Goal: Information Seeking & Learning: Learn about a topic

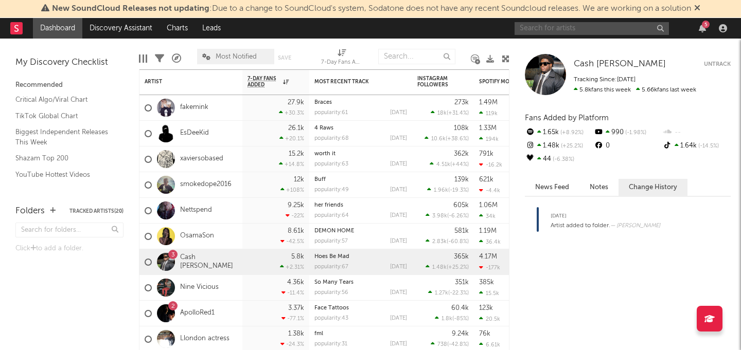
click at [582, 29] on input "text" at bounding box center [591, 28] width 154 height 13
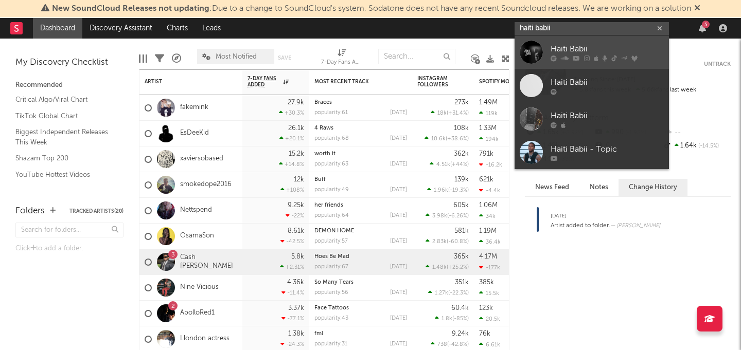
type input "haiti babii"
click at [591, 45] on div "Haiti Babii" at bounding box center [606, 49] width 113 height 12
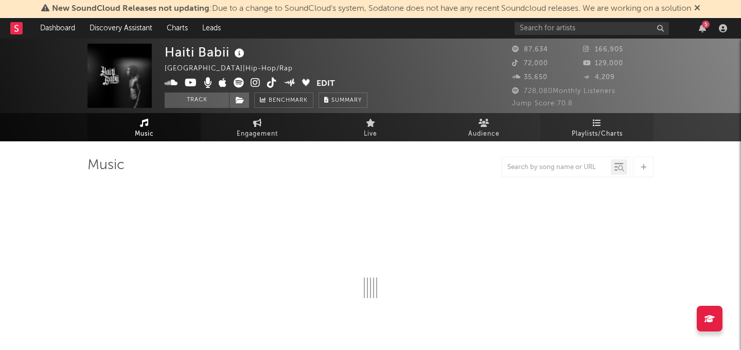
click at [635, 134] on link "Playlists/Charts" at bounding box center [596, 127] width 113 height 28
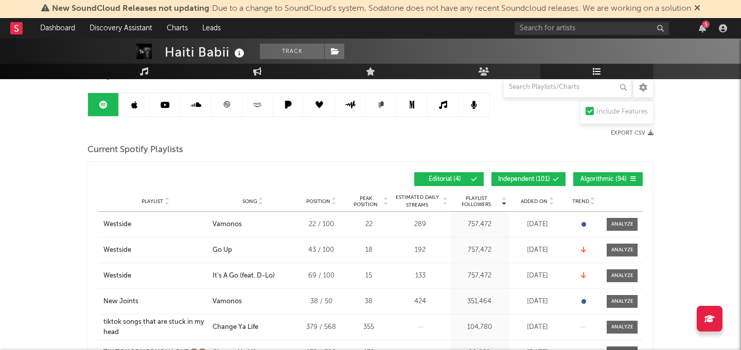
scroll to position [106, 0]
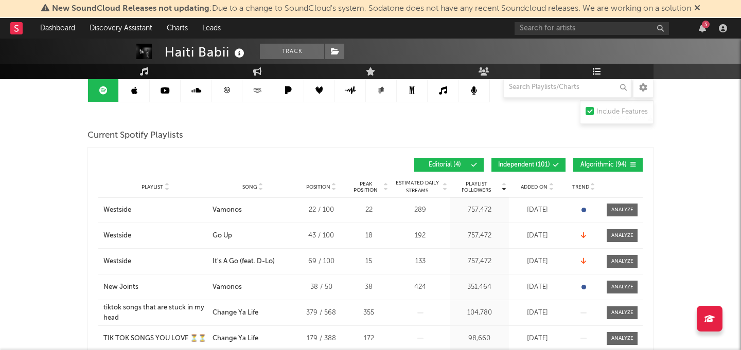
click at [547, 185] on div at bounding box center [550, 187] width 6 height 8
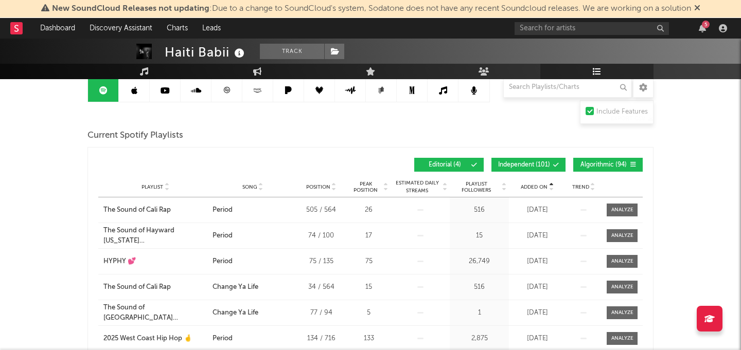
click at [550, 184] on icon at bounding box center [550, 185] width 5 height 4
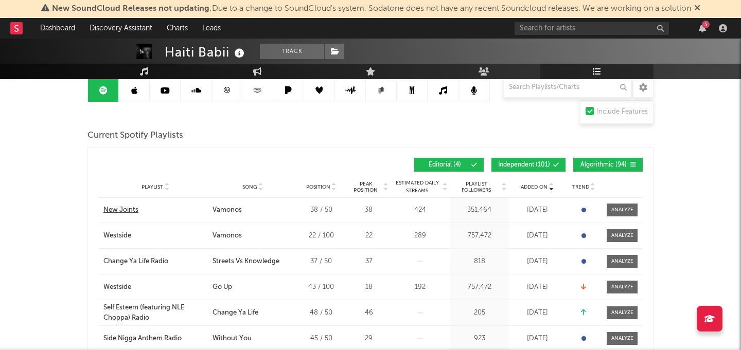
click at [137, 209] on div "New Joints" at bounding box center [120, 210] width 35 height 10
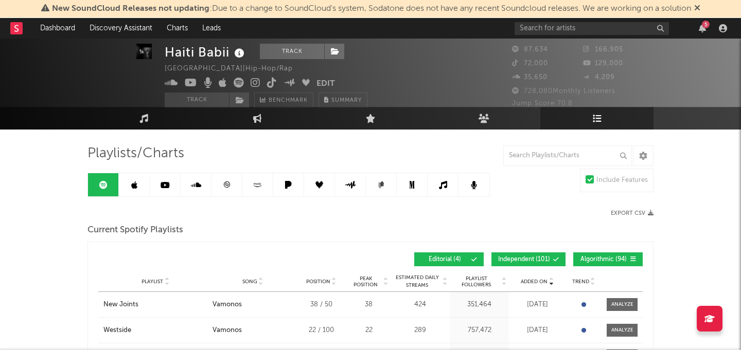
scroll to position [11, 0]
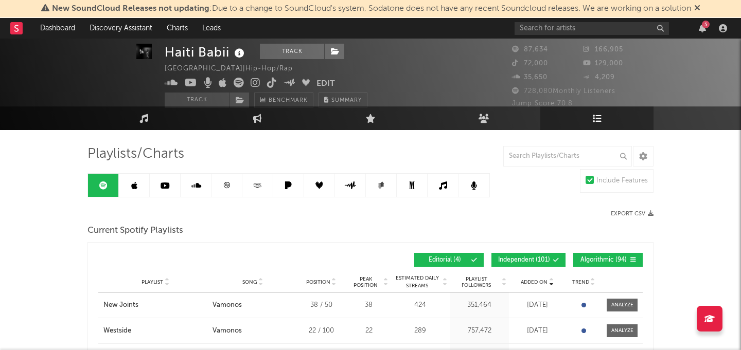
click at [141, 183] on link at bounding box center [134, 185] width 31 height 23
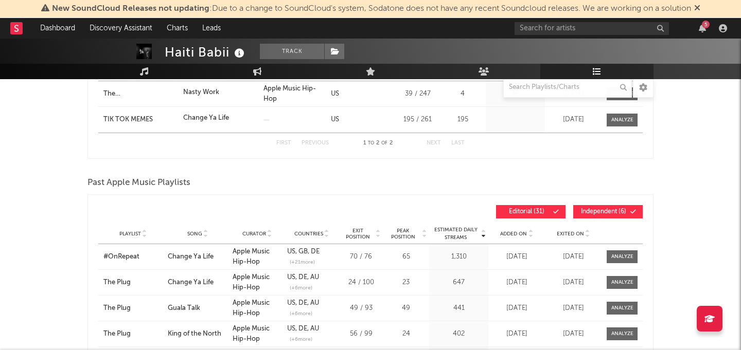
scroll to position [223, 0]
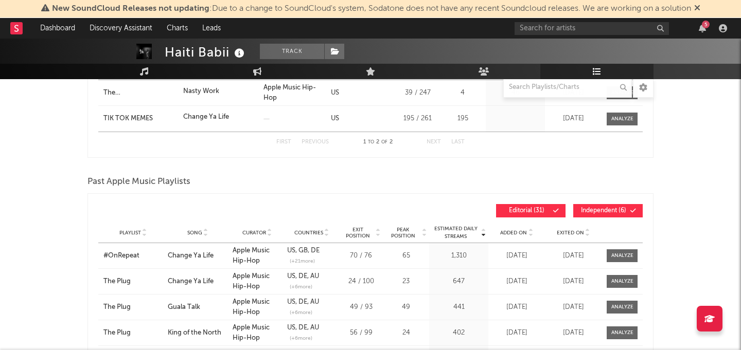
click at [521, 233] on span "Added On" at bounding box center [513, 233] width 27 height 6
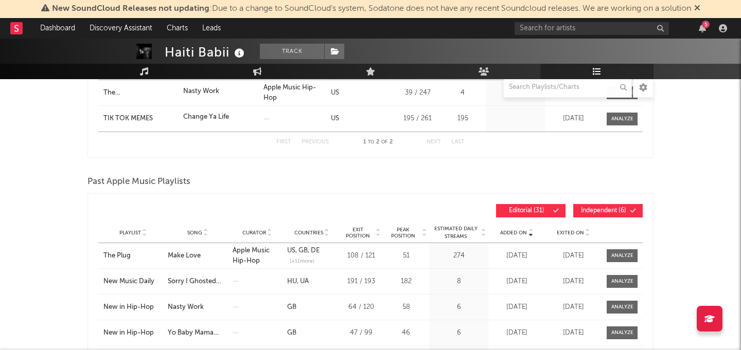
scroll to position [127, 0]
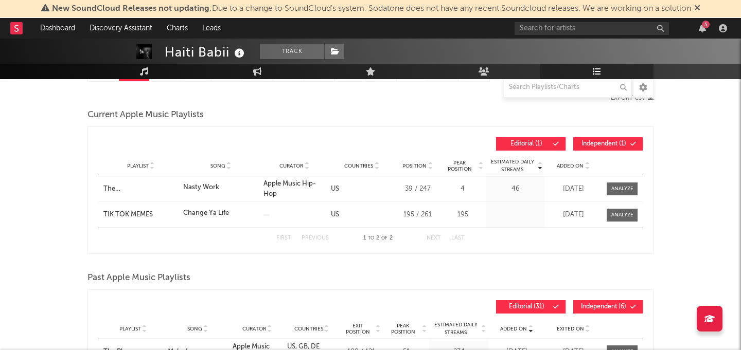
click at [579, 164] on span "Added On" at bounding box center [569, 166] width 27 height 6
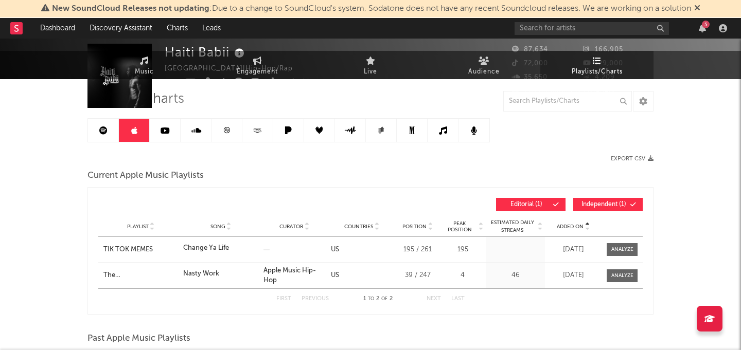
scroll to position [0, 0]
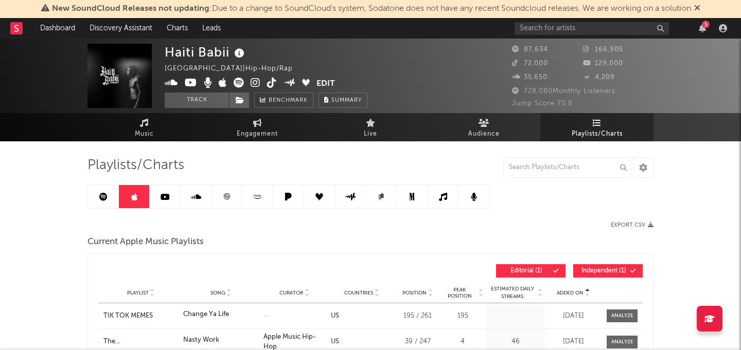
click at [161, 203] on link at bounding box center [165, 196] width 31 height 23
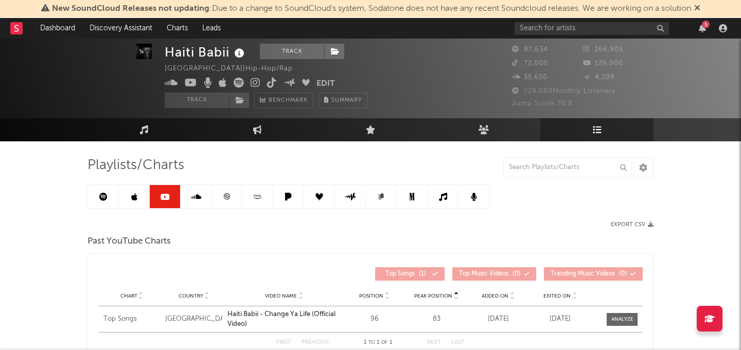
scroll to position [40, 0]
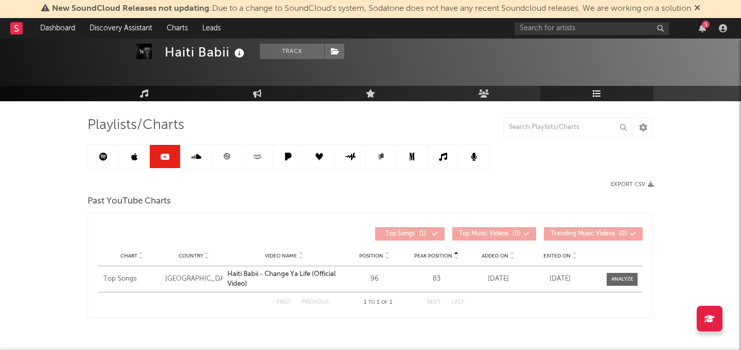
click at [189, 160] on link at bounding box center [196, 156] width 31 height 23
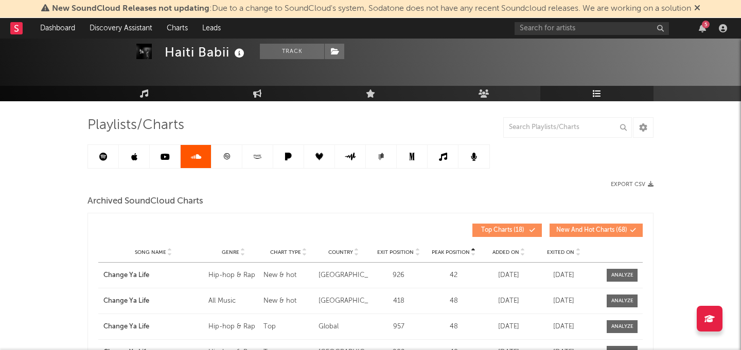
click at [560, 254] on span "Exited On" at bounding box center [560, 252] width 27 height 6
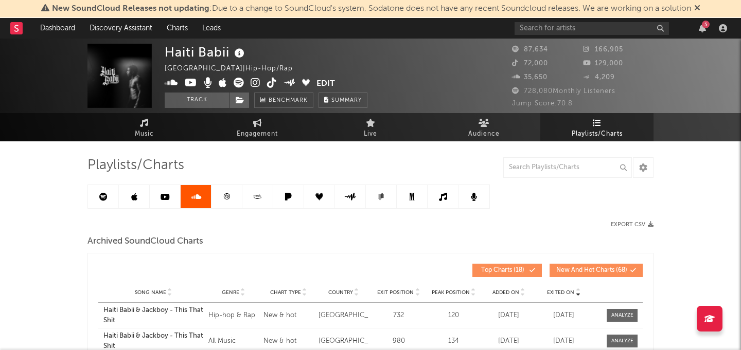
click at [226, 207] on link at bounding box center [226, 196] width 31 height 23
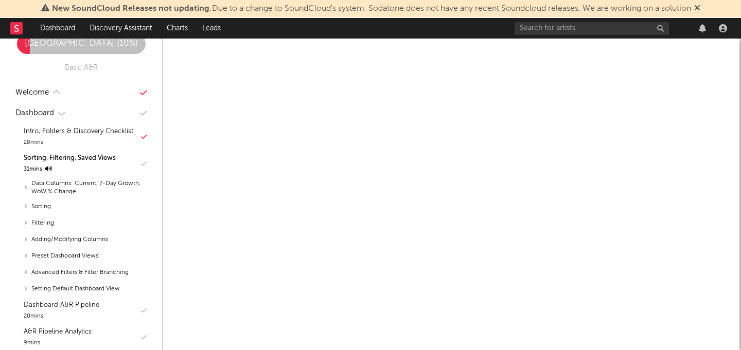
scroll to position [24, 0]
